Goal: Information Seeking & Learning: Learn about a topic

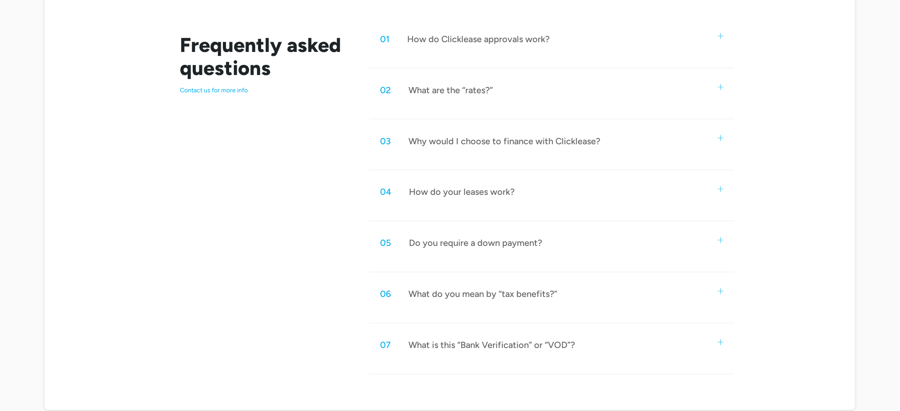
scroll to position [474, 0]
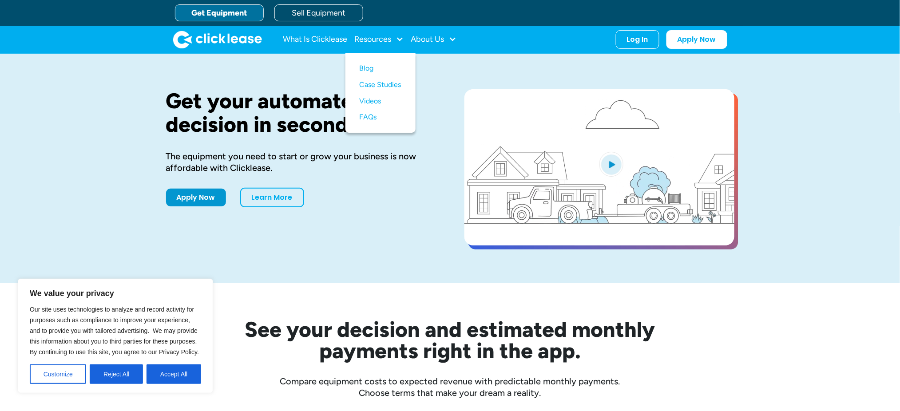
click at [455, 79] on div "Get your automated decision in seconds. The equipment you need to start or grow…" at bounding box center [450, 169] width 569 height 230
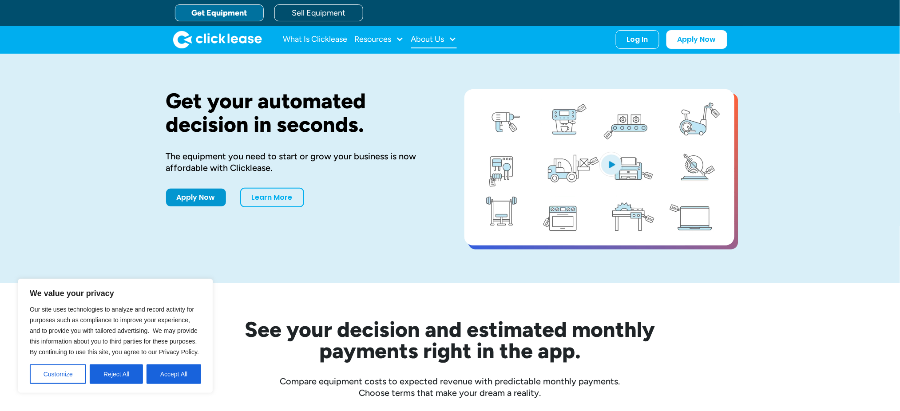
click at [452, 41] on div at bounding box center [453, 39] width 8 height 8
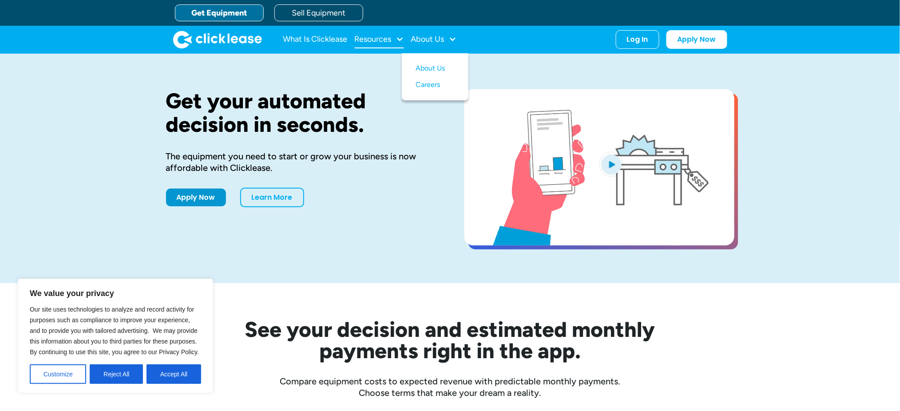
click at [401, 35] on div at bounding box center [400, 39] width 8 height 8
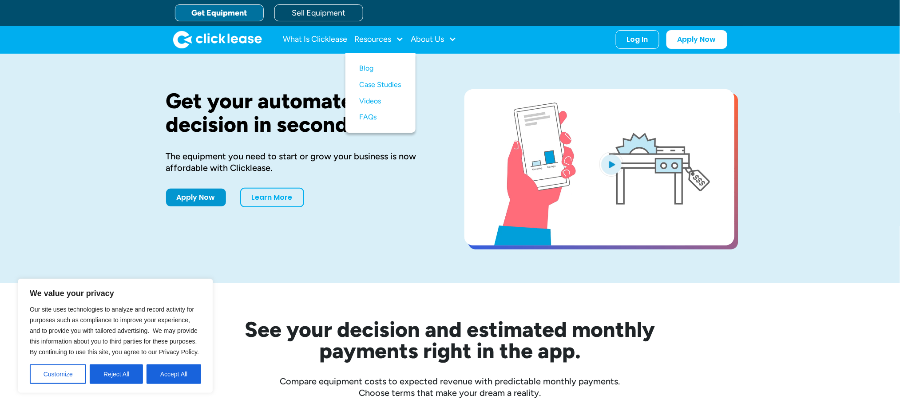
click at [517, 55] on div "Get your automated decision in seconds. The equipment you need to start or grow…" at bounding box center [450, 169] width 569 height 230
